Goal: Obtain resource: Download file/media

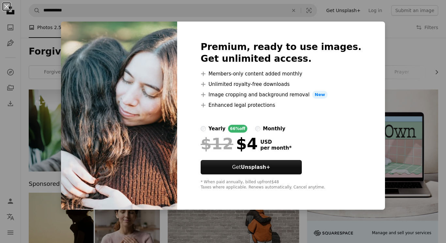
scroll to position [768, 0]
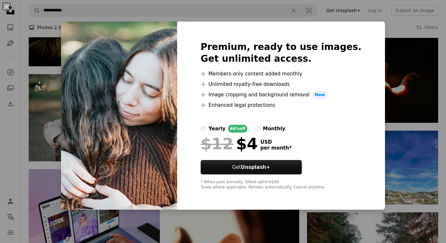
click at [364, 26] on div "Premium, ready to use images. Get unlimited access. A plus sign Members-only co…" at bounding box center [281, 116] width 208 height 188
click at [406, 83] on div "An X shape Premium, ready to use images. Get unlimited access. A plus sign Memb…" at bounding box center [223, 121] width 446 height 243
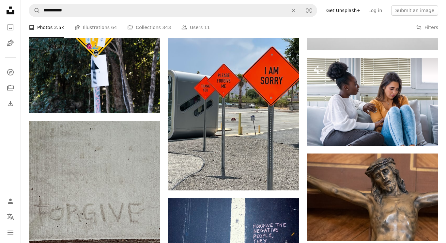
scroll to position [1201, 0]
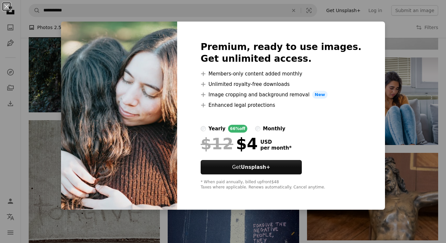
scroll to position [768, 0]
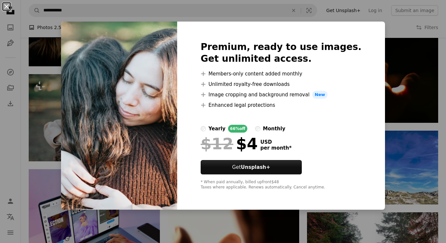
click at [6, 8] on button "An X shape" at bounding box center [7, 7] width 8 height 8
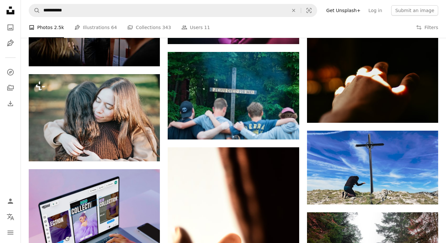
scroll to position [1201, 0]
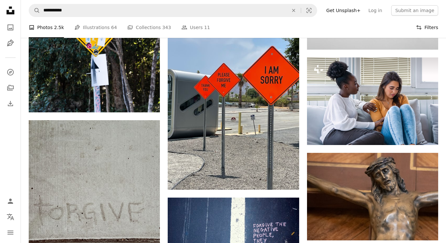
click at [429, 29] on button "Filters Filters" at bounding box center [427, 27] width 22 height 21
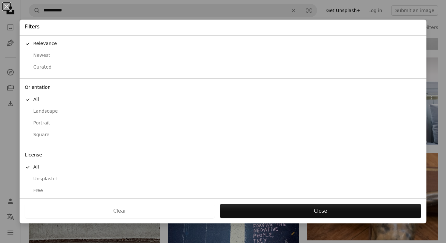
scroll to position [12, 0]
click at [36, 189] on div "Free" at bounding box center [223, 191] width 397 height 7
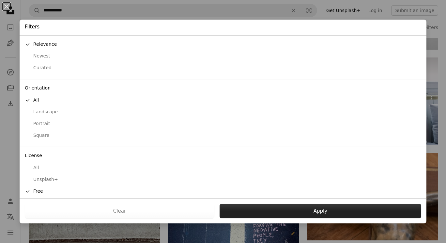
click at [294, 208] on button "Apply" at bounding box center [321, 211] width 202 height 14
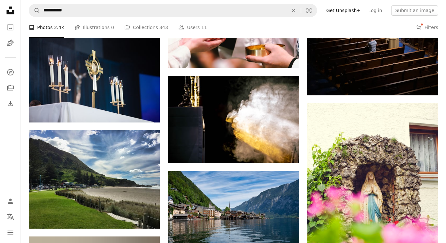
scroll to position [4906, 0]
